Goal: Task Accomplishment & Management: Manage account settings

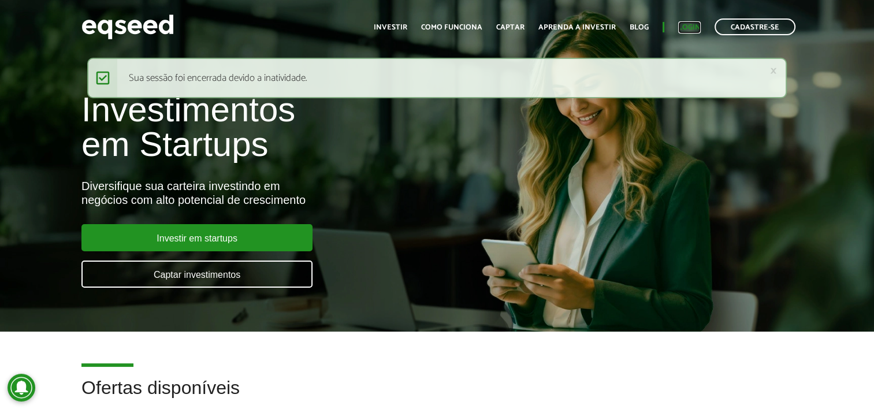
click at [688, 24] on link "Login" at bounding box center [689, 28] width 23 height 8
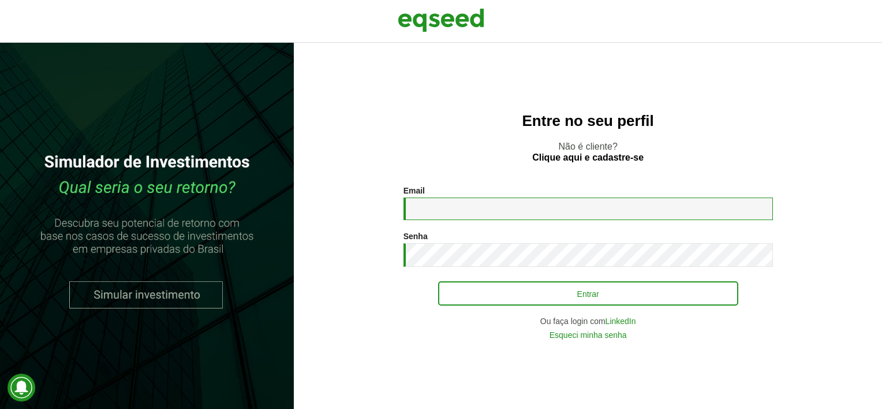
type input "**********"
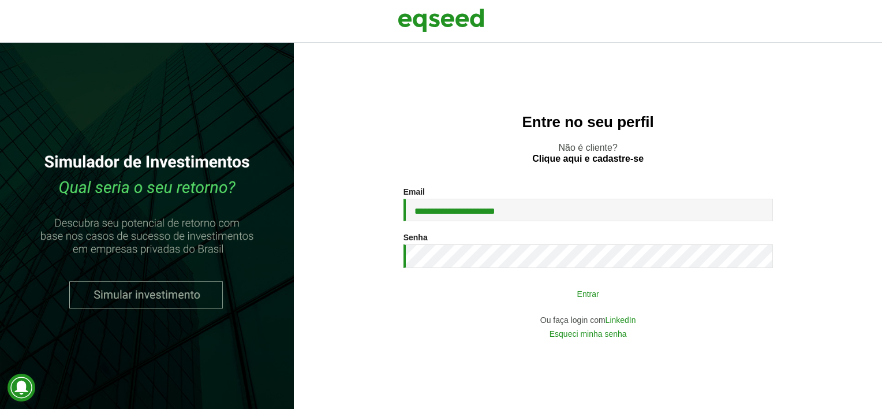
click at [608, 290] on button "Entrar" at bounding box center [588, 293] width 300 height 22
